Goal: Task Accomplishment & Management: Manage account settings

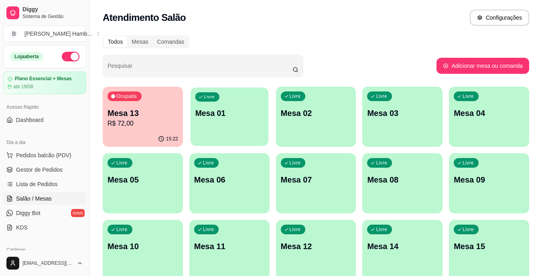
click at [238, 116] on p "Mesa 01" at bounding box center [229, 113] width 69 height 11
click at [53, 172] on span "Gestor de Pedidos" at bounding box center [39, 170] width 47 height 8
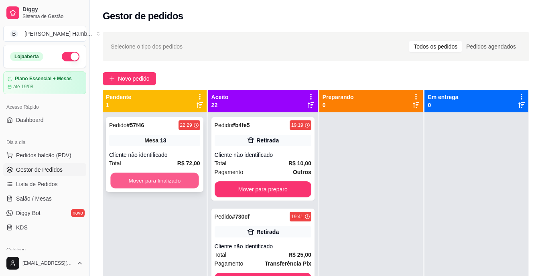
click at [168, 179] on button "Mover para finalizado" at bounding box center [154, 181] width 88 height 16
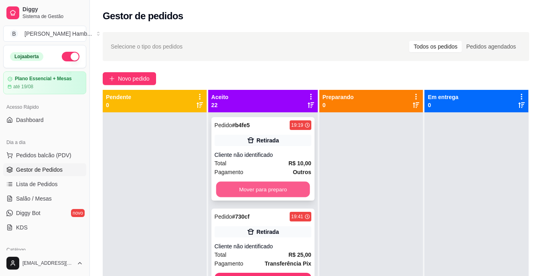
click at [241, 191] on button "Mover para preparo" at bounding box center [263, 190] width 94 height 16
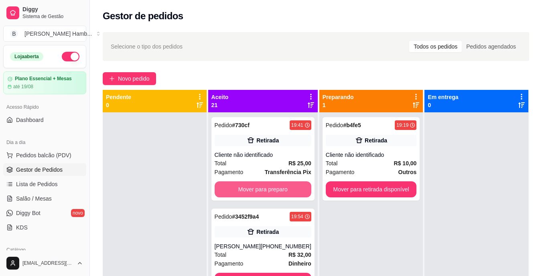
click at [241, 191] on button "Mover para preparo" at bounding box center [262, 189] width 97 height 16
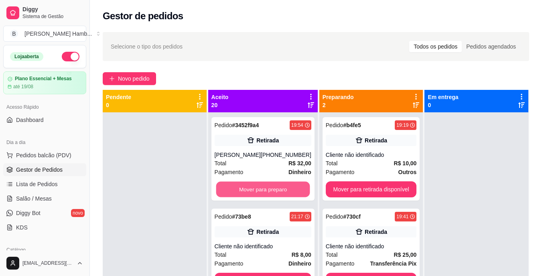
click at [241, 191] on button "Mover para preparo" at bounding box center [263, 190] width 94 height 16
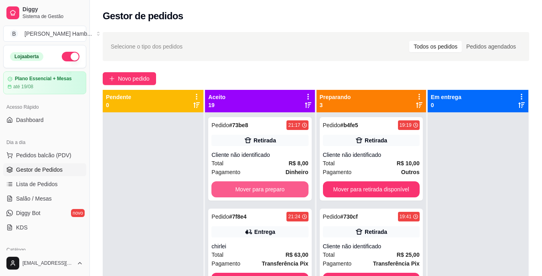
click at [241, 191] on button "Mover para preparo" at bounding box center [259, 189] width 97 height 16
click at [241, 191] on button "Mover para preparo" at bounding box center [260, 190] width 94 height 16
click at [241, 191] on button "Mover para preparo" at bounding box center [259, 189] width 97 height 16
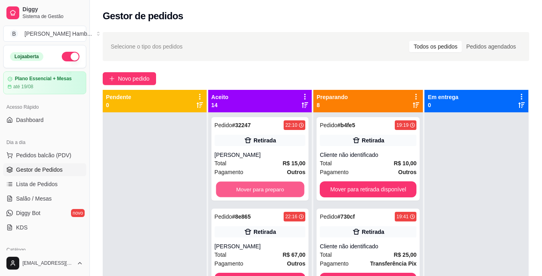
click at [241, 191] on button "Mover para preparo" at bounding box center [260, 190] width 88 height 16
click at [241, 191] on button "Mover para preparo" at bounding box center [259, 189] width 91 height 16
click at [241, 191] on button "Mover para preparo" at bounding box center [260, 190] width 88 height 16
click at [241, 191] on button "Mover para preparo" at bounding box center [259, 189] width 91 height 16
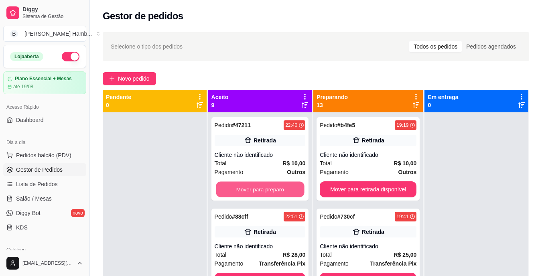
click at [241, 191] on button "Mover para preparo" at bounding box center [260, 190] width 88 height 16
click at [241, 191] on button "Mover para preparo" at bounding box center [259, 189] width 91 height 16
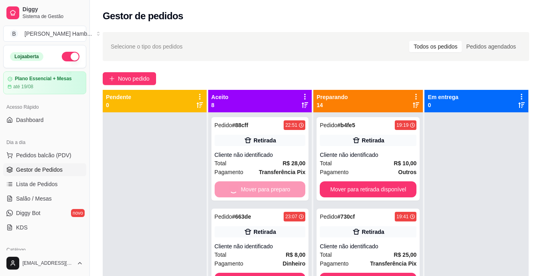
click at [241, 191] on div "Mover para preparo" at bounding box center [259, 189] width 91 height 16
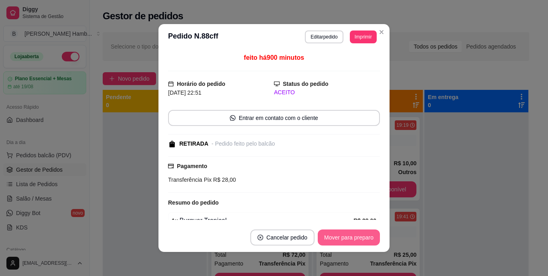
click at [368, 239] on div "**********" at bounding box center [274, 138] width 548 height 276
click at [368, 239] on button "Mover para preparo" at bounding box center [348, 238] width 60 height 16
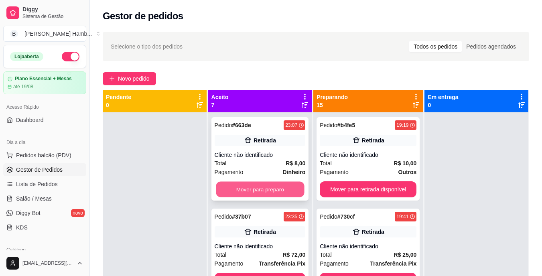
click at [271, 190] on button "Mover para preparo" at bounding box center [260, 190] width 88 height 16
click at [255, 186] on button "Mover para preparo" at bounding box center [260, 190] width 88 height 16
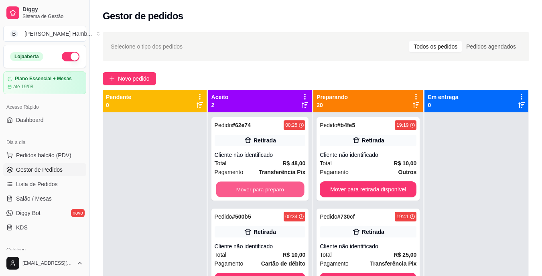
click at [255, 186] on button "Mover para preparo" at bounding box center [260, 190] width 88 height 16
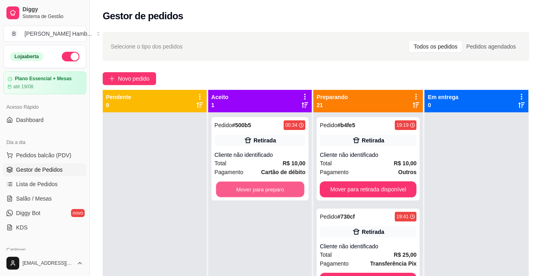
click at [255, 186] on button "Mover para preparo" at bounding box center [260, 190] width 88 height 16
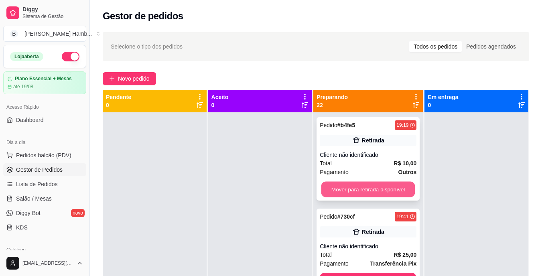
click at [339, 184] on button "Mover para retirada disponível" at bounding box center [368, 190] width 94 height 16
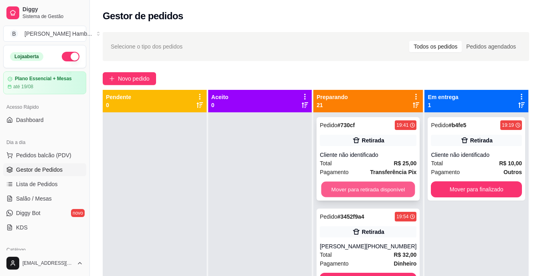
click at [336, 187] on button "Mover para retirada disponível" at bounding box center [368, 190] width 94 height 16
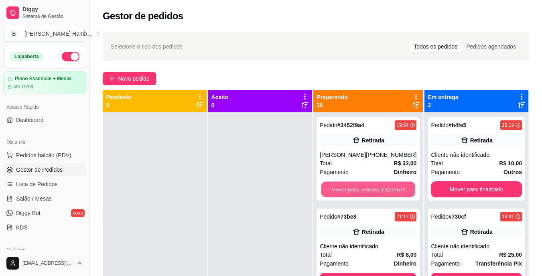
click at [336, 187] on button "Mover para retirada disponível" at bounding box center [368, 190] width 94 height 16
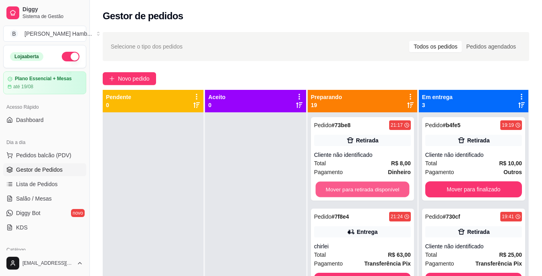
click at [336, 187] on button "Mover para retirada disponível" at bounding box center [362, 190] width 94 height 16
click at [336, 187] on button "Mover para entrega" at bounding box center [362, 190] width 94 height 16
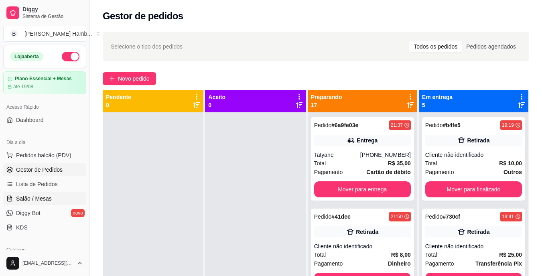
click at [53, 199] on link "Salão / Mesas" at bounding box center [44, 198] width 83 height 13
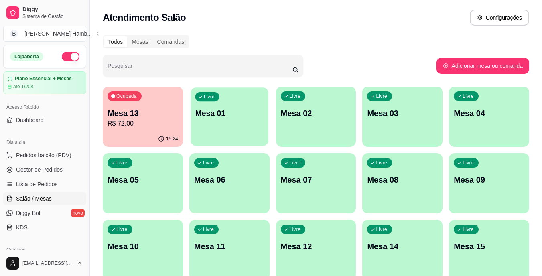
click at [222, 123] on div "Livre Mesa 01" at bounding box center [229, 111] width 78 height 49
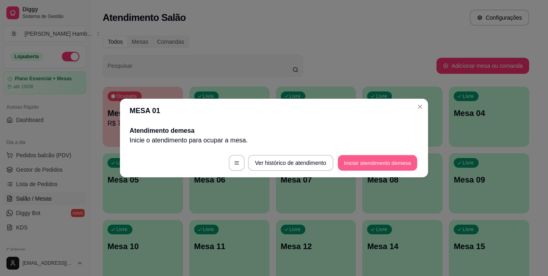
click at [364, 163] on button "Iniciar atendimento de mesa" at bounding box center [377, 163] width 79 height 16
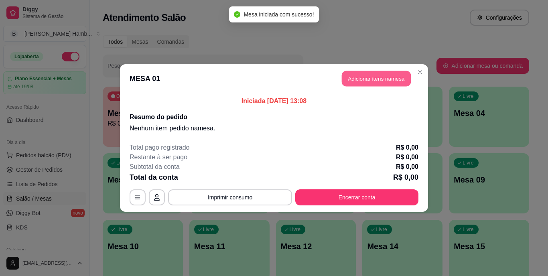
click at [373, 79] on button "Adicionar itens na mesa" at bounding box center [376, 79] width 69 height 16
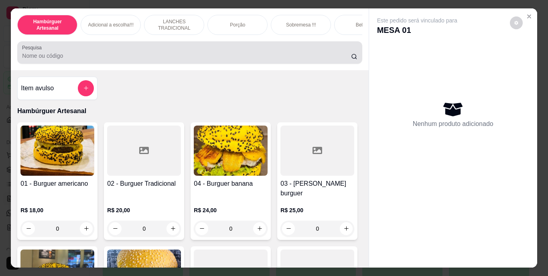
click at [235, 61] on div at bounding box center [189, 52] width 335 height 16
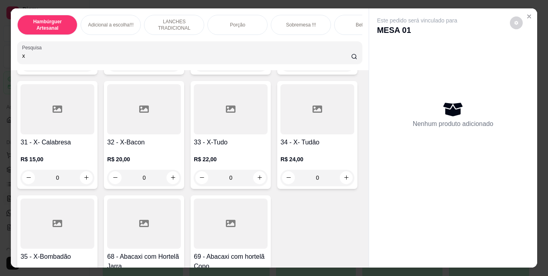
scroll to position [156, 0]
type input "x"
click at [176, 180] on icon "increase-product-quantity" at bounding box center [173, 177] width 6 height 6
type input "1"
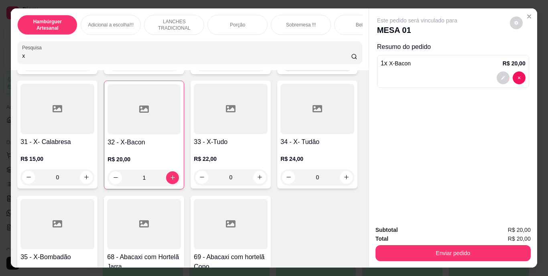
click at [343, 66] on icon "increase-product-quantity" at bounding box center [346, 63] width 6 height 6
type input "1"
click at [298, 60] on input "x" at bounding box center [186, 56] width 329 height 8
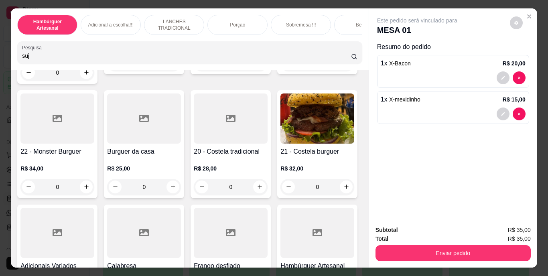
scroll to position [286, 0]
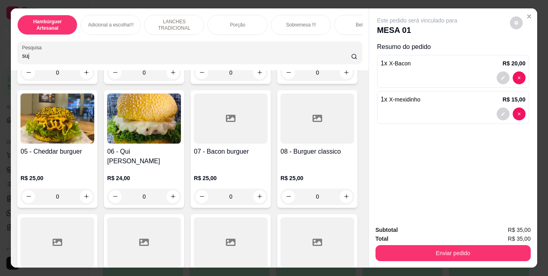
type input "suj"
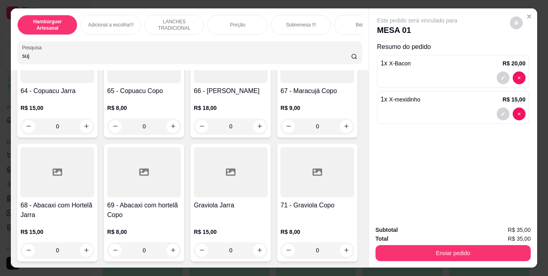
scroll to position [2943, 0]
type input "1"
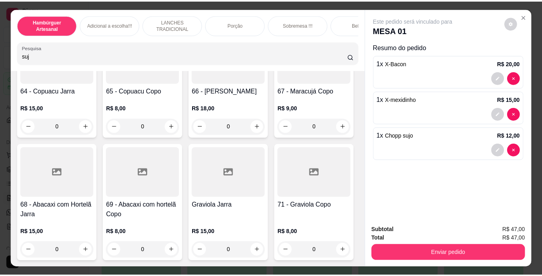
scroll to position [2944, 0]
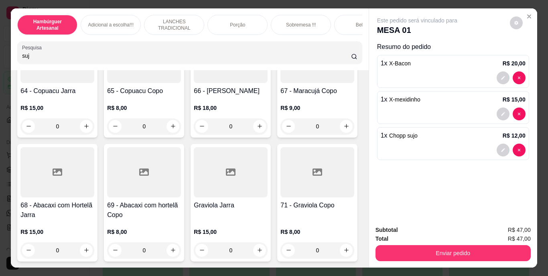
type input "2"
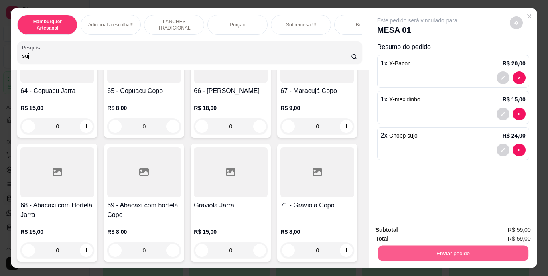
click at [382, 250] on button "Enviar pedido" at bounding box center [452, 253] width 150 height 16
click at [389, 228] on button "Não registrar e enviar pedido" at bounding box center [426, 230] width 81 height 15
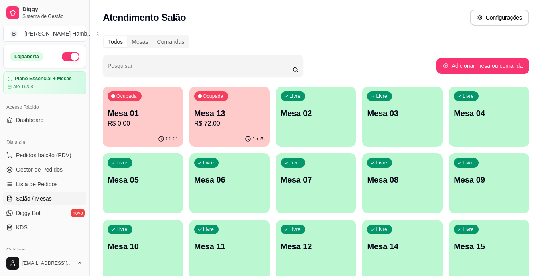
click at [100, 171] on div "Todos Mesas Comandas Pesquisar Adicionar mesa ou comanda Ocupada Mesa 01 R$ 0,0…" at bounding box center [316, 193] width 452 height 326
click at [53, 166] on span "Gestor de Pedidos" at bounding box center [39, 170] width 47 height 8
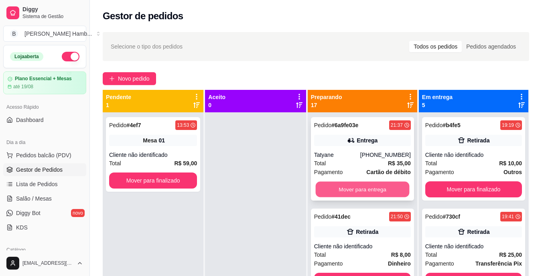
click at [365, 190] on button "Mover para entrega" at bounding box center [362, 190] width 94 height 16
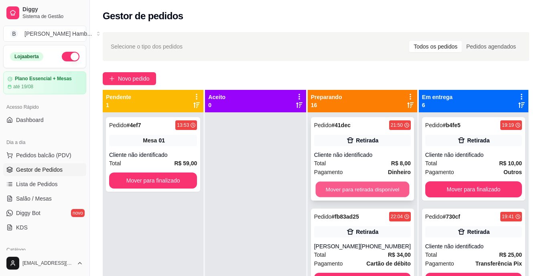
click at [373, 182] on button "Mover para retirada disponível" at bounding box center [362, 190] width 94 height 16
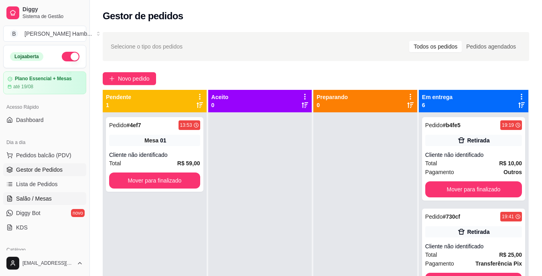
click at [54, 194] on link "Salão / Mesas" at bounding box center [44, 198] width 83 height 13
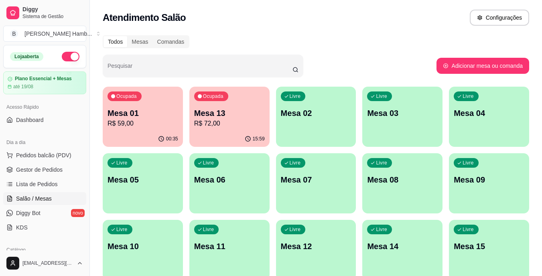
click at [271, 115] on div "Ocupada Mesa 01 R$ 59,00 00:35 Ocupada Mesa 13 R$ 72,00 15:59 Livre Mesa 02 Liv…" at bounding box center [316, 217] width 426 height 260
click at [118, 124] on p "R$ 59,00" at bounding box center [143, 123] width 69 height 9
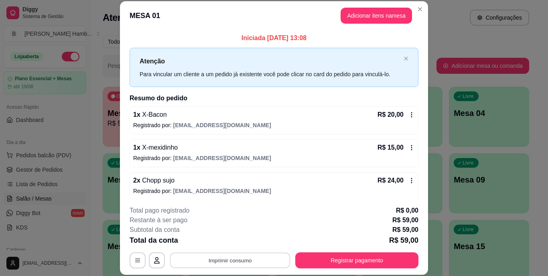
click at [209, 258] on button "Imprimir consumo" at bounding box center [230, 260] width 120 height 16
click at [220, 243] on button "IMPRESSORA" at bounding box center [229, 241] width 56 height 12
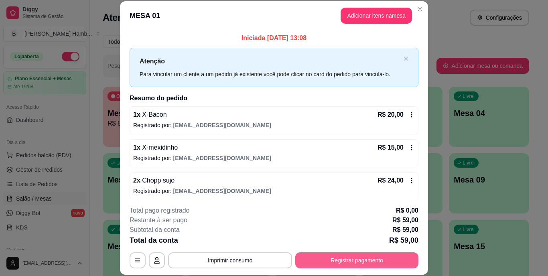
click at [332, 260] on button "Registrar pagamento" at bounding box center [356, 260] width 123 height 16
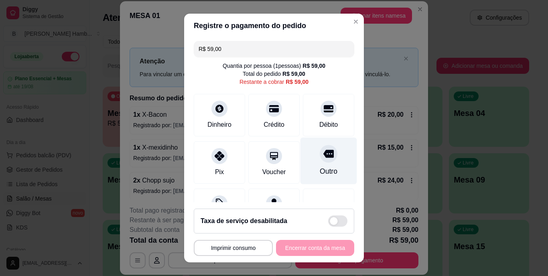
click at [313, 164] on div "Outro" at bounding box center [328, 160] width 57 height 47
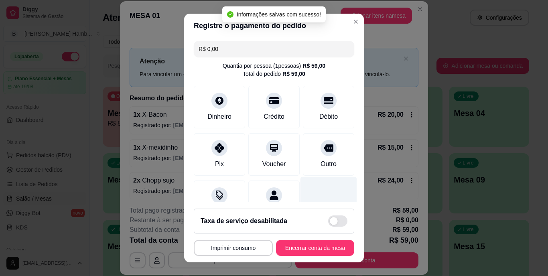
type input "R$ 0,00"
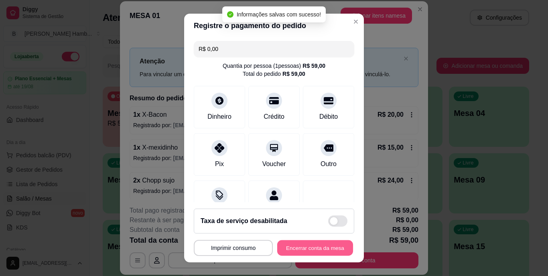
click at [296, 243] on button "Encerrar conta da mesa" at bounding box center [315, 248] width 76 height 16
